Goal: Complete application form: Complete application form

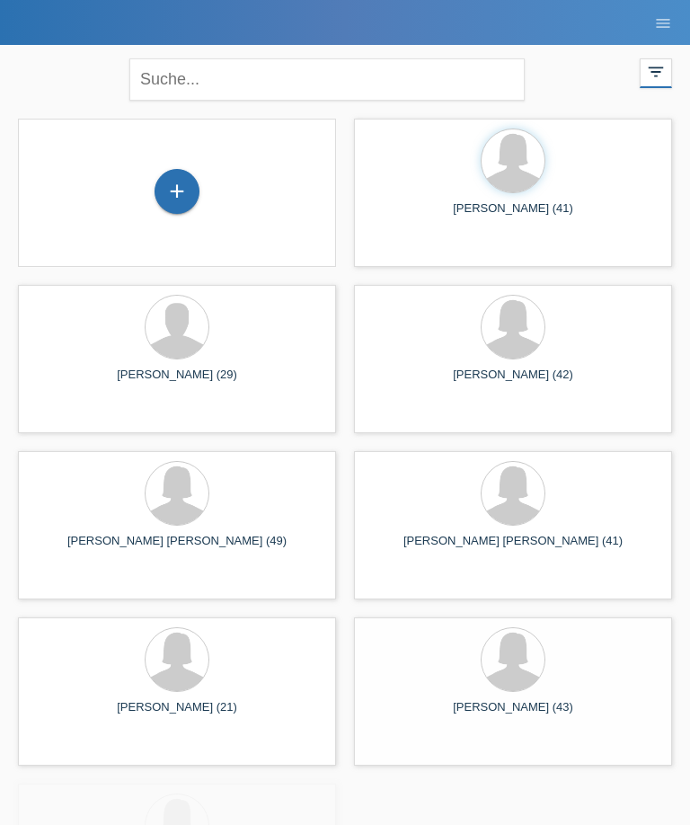
click at [181, 187] on div "+" at bounding box center [176, 191] width 43 height 31
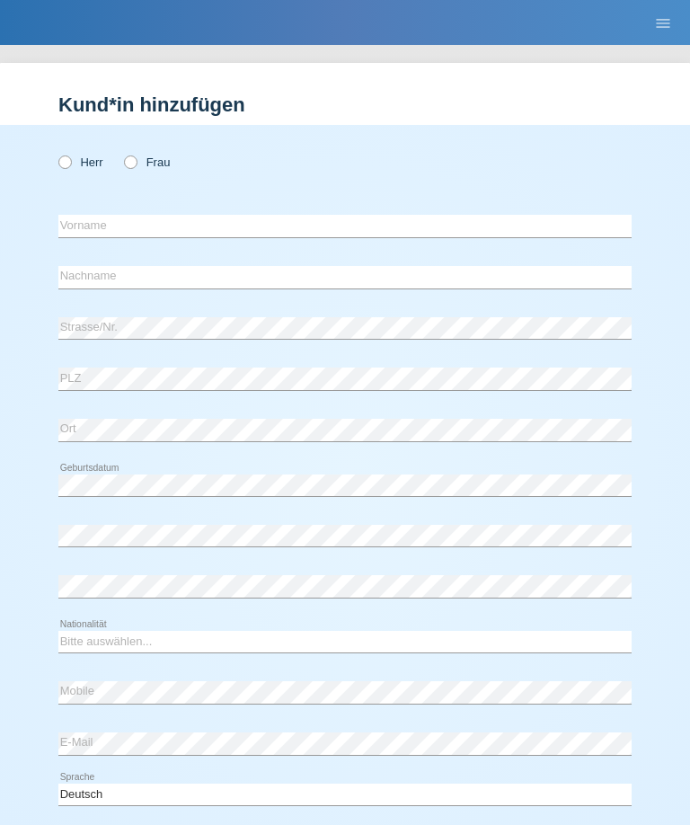
click at [143, 163] on label "Frau" at bounding box center [147, 161] width 46 height 13
click at [136, 163] on input "Frau" at bounding box center [130, 161] width 12 height 12
radio input "true"
click at [216, 235] on input "text" at bounding box center [344, 226] width 573 height 22
type input "Pass"
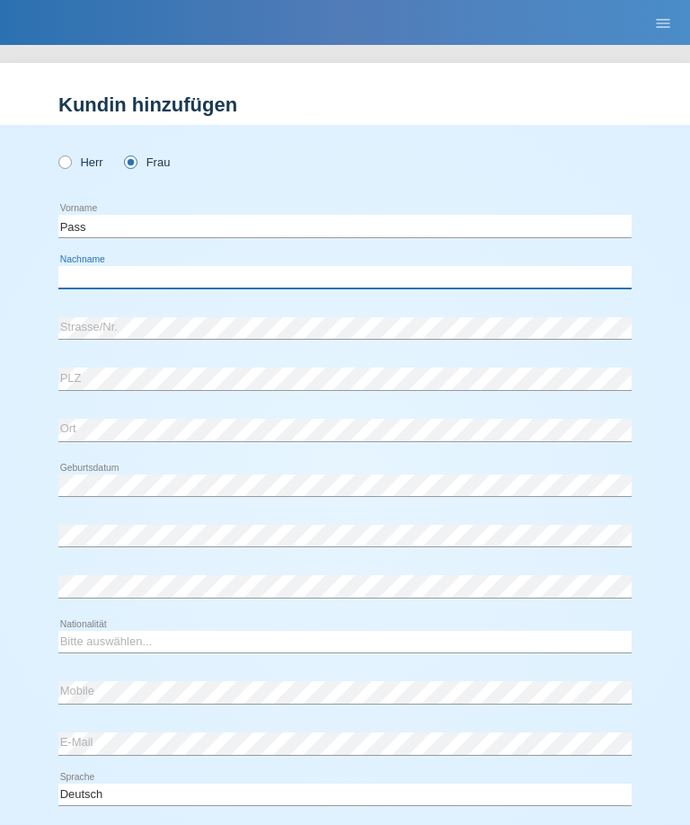
click at [291, 271] on input "text" at bounding box center [344, 277] width 573 height 22
type input "Khan"
click at [275, 635] on select "Bitte auswählen... Schweiz Deutschland Liechtenstein Österreich ------------ Af…" at bounding box center [344, 642] width 573 height 22
select select "CH"
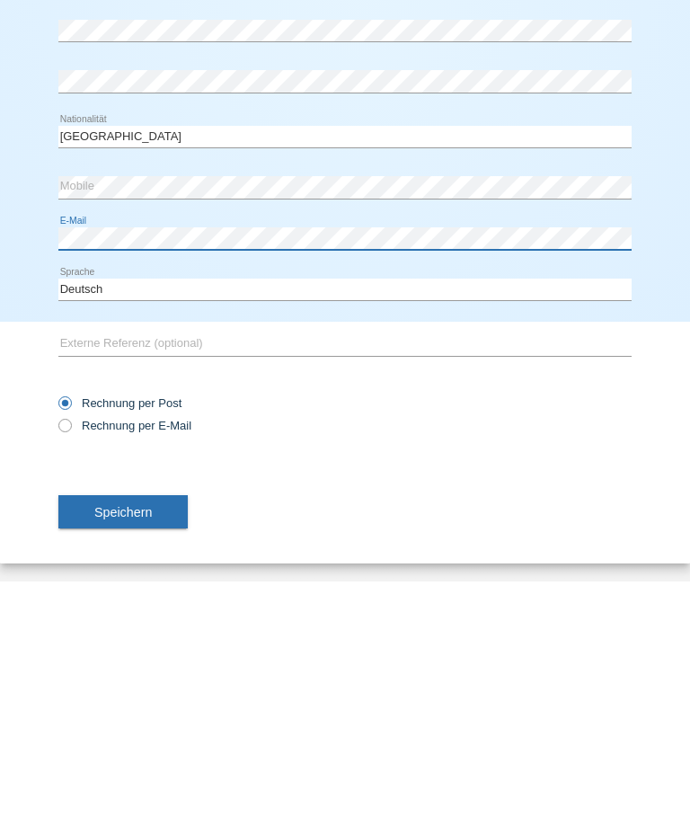
scroll to position [266, 0]
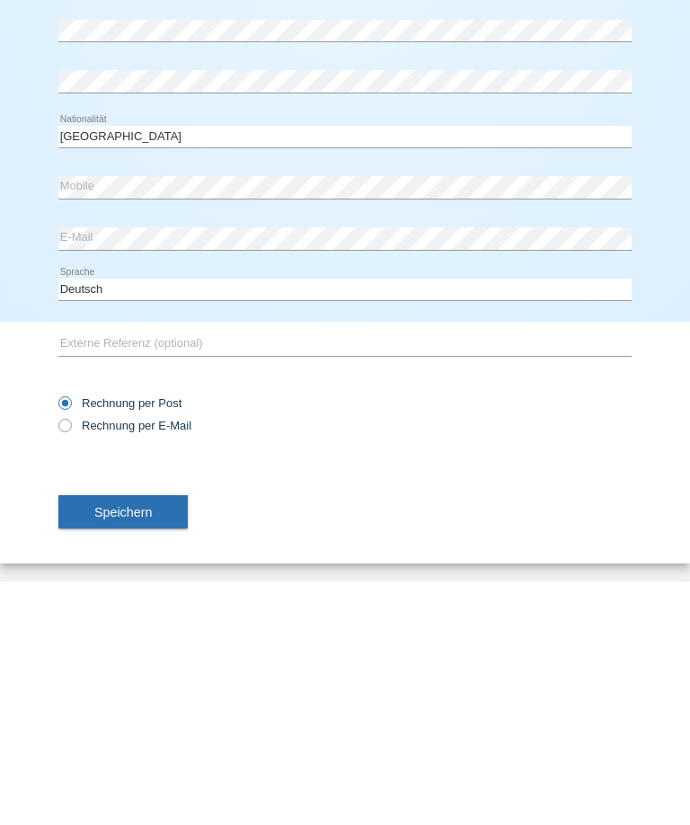
click at [60, 662] on input "Rechnung per E-Mail" at bounding box center [64, 673] width 12 height 22
radio input "true"
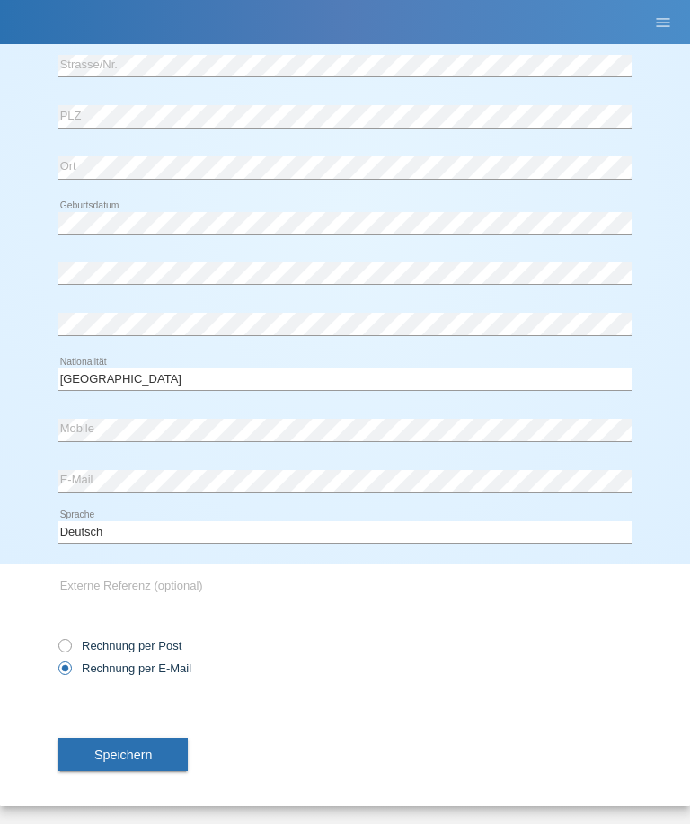
click at [152, 750] on span "Speichern" at bounding box center [123, 756] width 58 height 14
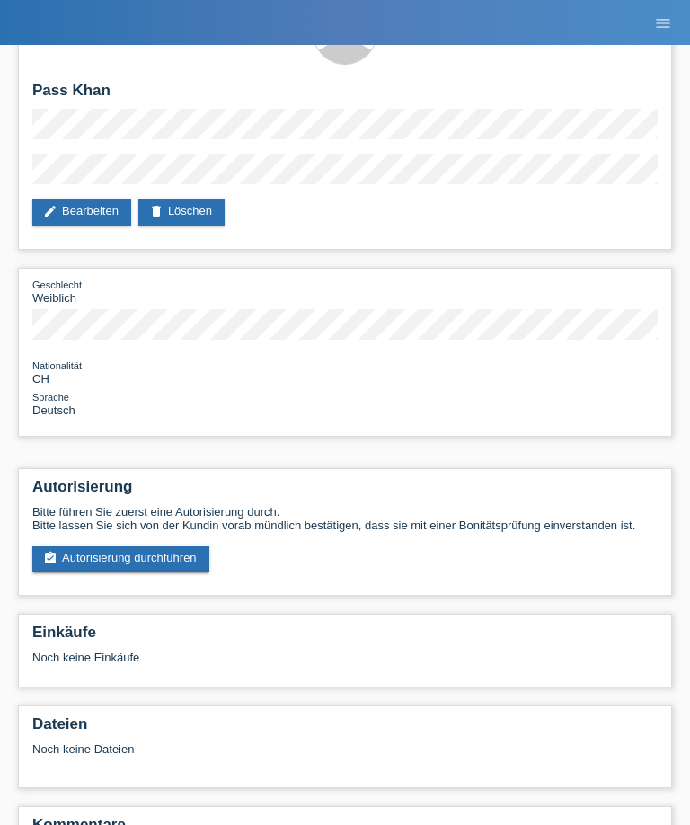
scroll to position [63, 0]
click at [96, 573] on link "assignment_turned_in Autorisierung durchführen" at bounding box center [120, 559] width 177 height 27
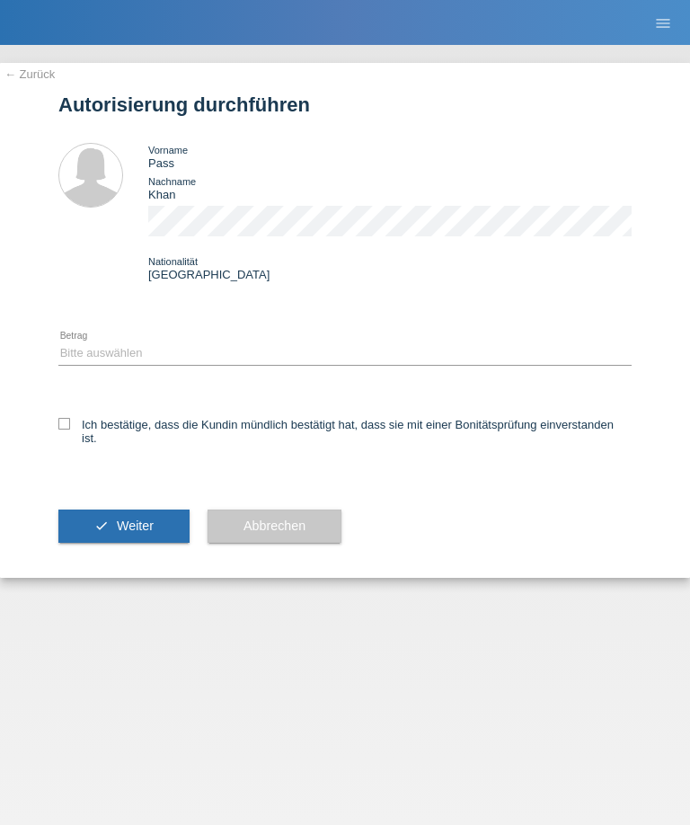
click at [117, 339] on div "Bitte auswählen CHF 1.00 - CHF 499.00 CHF 500.00 - CHF 1'999.00 CHF 2'000.00 - …" at bounding box center [344, 356] width 573 height 86
click at [93, 358] on select "Bitte auswählen CHF 1.00 - CHF 499.00 CHF 500.00 - CHF 1'999.00 CHF 2'000.00 - …" at bounding box center [344, 353] width 573 height 22
select select "1"
click at [71, 441] on label "Ich bestätige, dass die Kundin mündlich bestätigt hat, dass sie mit einer Bonit…" at bounding box center [344, 431] width 573 height 27
click at [70, 430] on input "Ich bestätige, dass die Kundin mündlich bestätigt hat, dass sie mit einer Bonit…" at bounding box center [64, 424] width 12 height 12
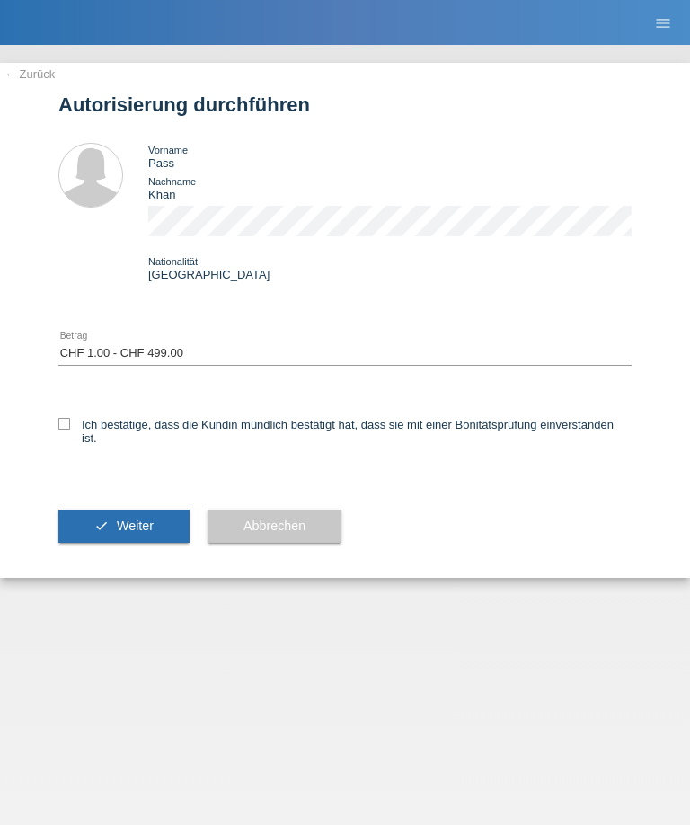
checkbox input "true"
click at [109, 544] on button "check Weiter" at bounding box center [123, 527] width 131 height 34
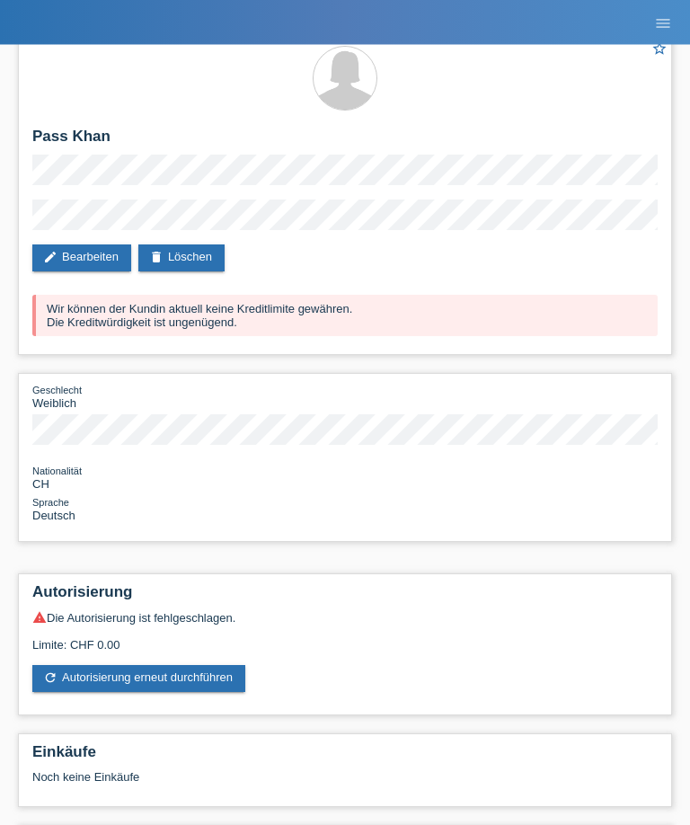
scroll to position [8, 0]
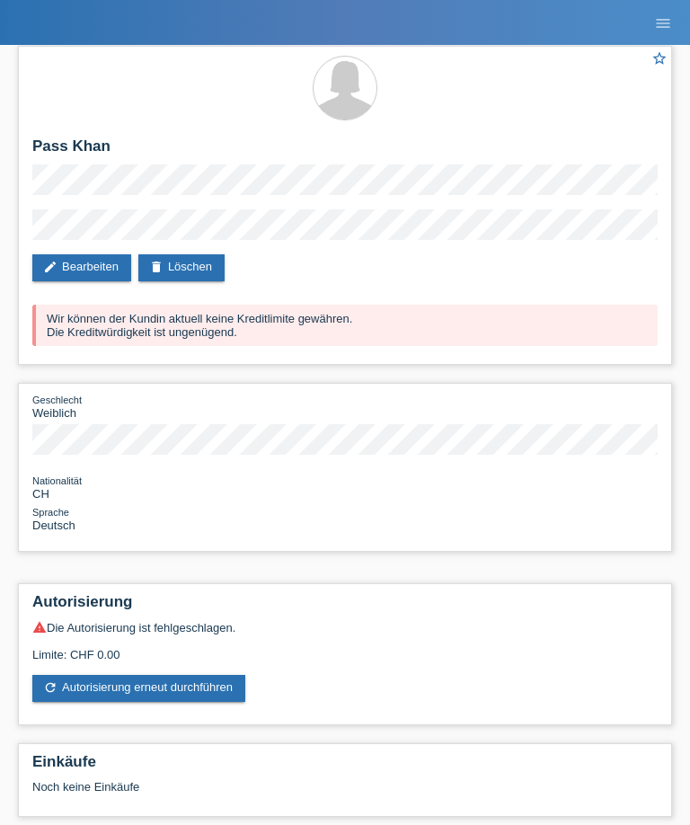
click at [115, 701] on link "refresh Autorisierung erneut durchführen" at bounding box center [138, 688] width 213 height 27
